Goal: Entertainment & Leisure: Consume media (video, audio)

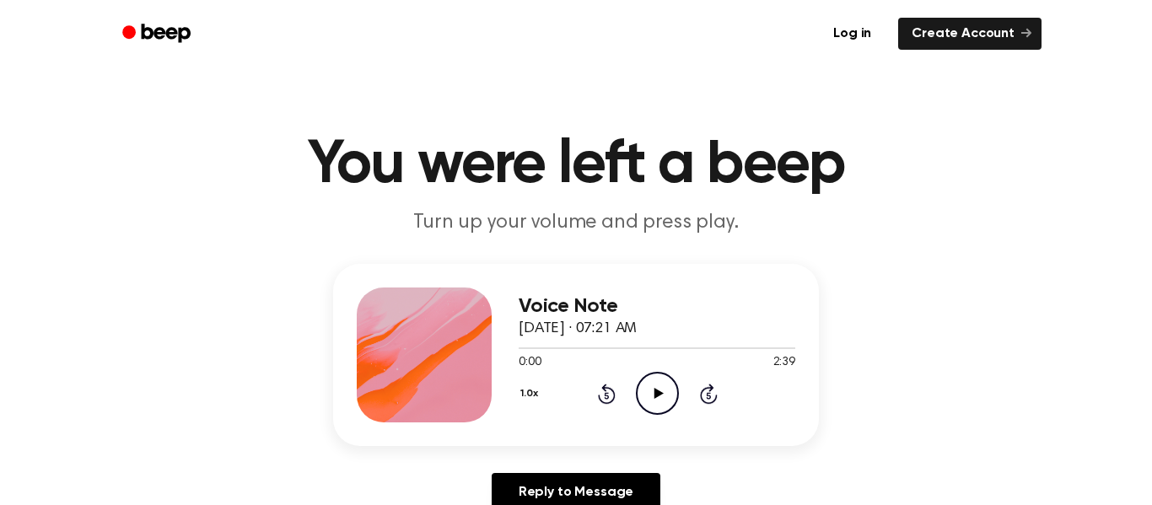
click at [642, 382] on icon "Play Audio" at bounding box center [657, 393] width 43 height 43
click at [616, 390] on div "1.0x Rewind 5 seconds Pause Audio Skip 5 seconds" at bounding box center [657, 393] width 277 height 43
click at [608, 390] on icon "Rewind 5 seconds" at bounding box center [606, 394] width 19 height 22
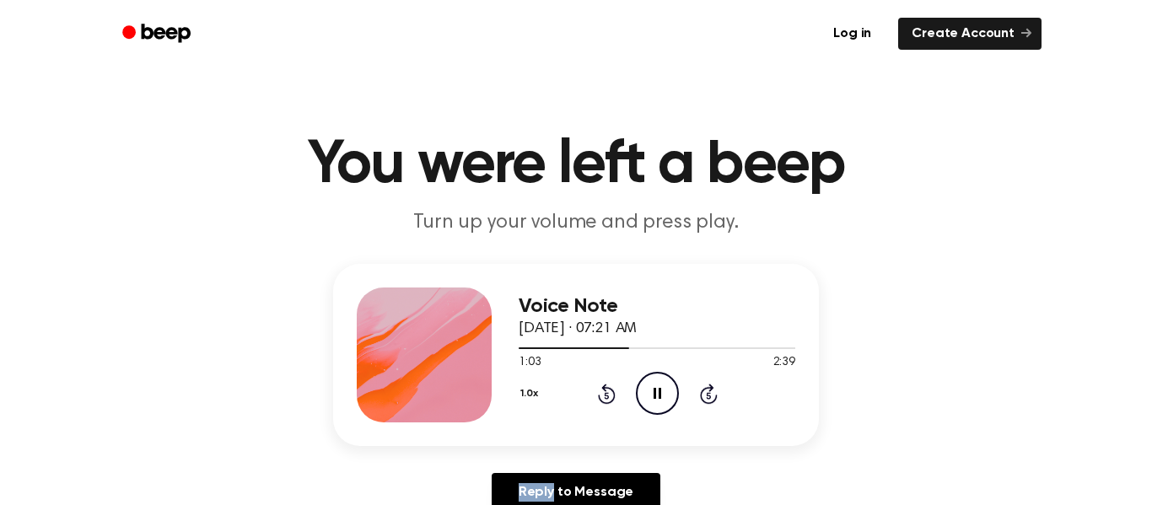
click at [608, 390] on icon "Rewind 5 seconds" at bounding box center [606, 394] width 19 height 22
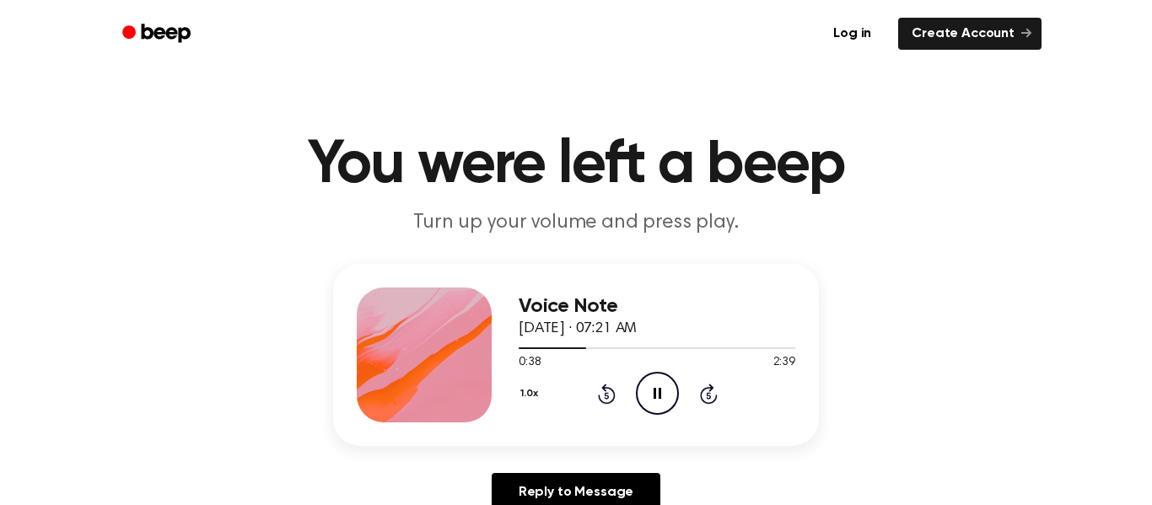
click at [608, 390] on icon "Rewind 5 seconds" at bounding box center [606, 394] width 19 height 22
click at [652, 403] on icon "Pause Audio" at bounding box center [657, 393] width 43 height 43
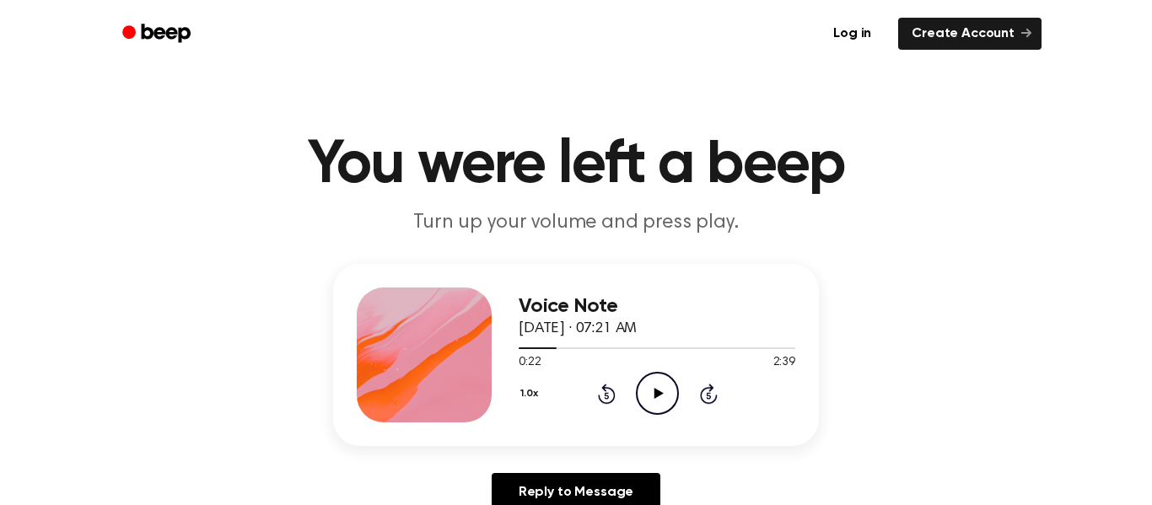
click at [652, 403] on icon "Play Audio" at bounding box center [657, 393] width 43 height 43
click at [652, 403] on icon "Pause Audio" at bounding box center [657, 393] width 43 height 43
